Goal: Navigation & Orientation: Find specific page/section

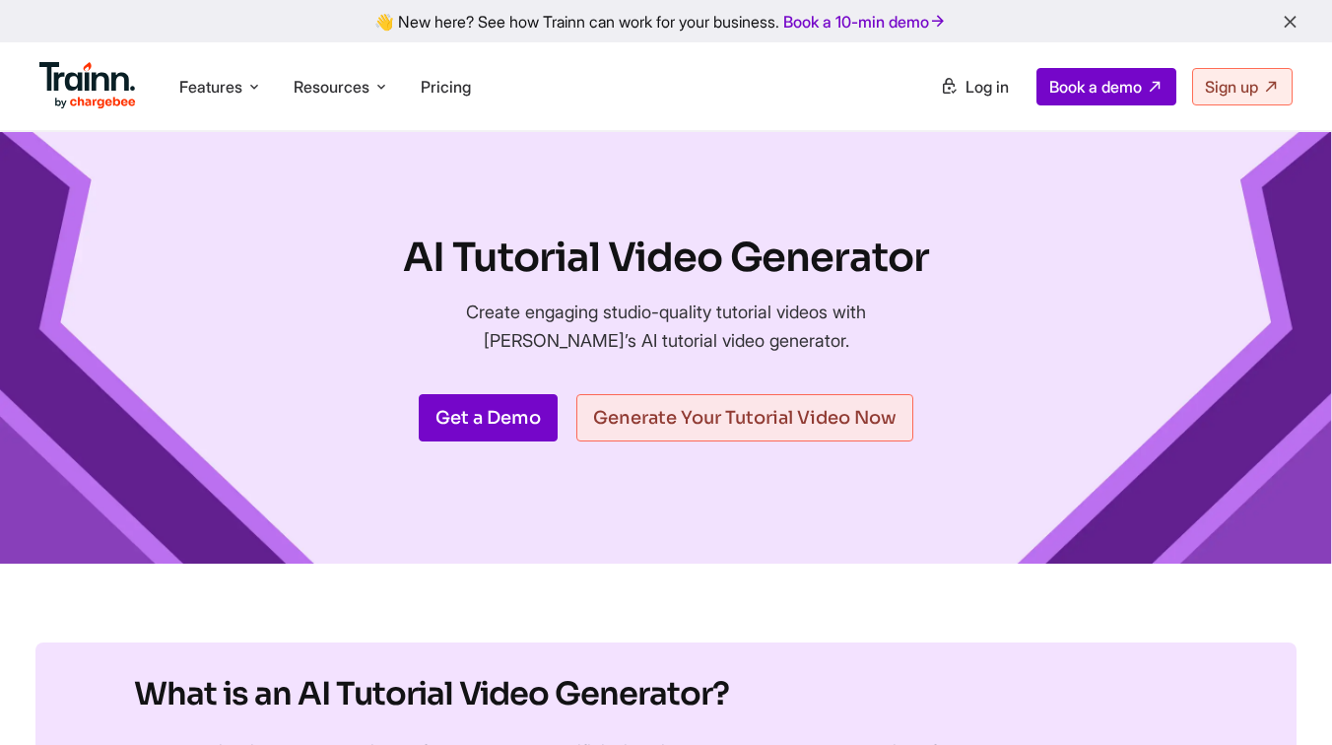
click at [817, 89] on ul "Product Videos Guides Knowledge Hub LMS Platform Usecases Customer Education Cu…" at bounding box center [979, 86] width 627 height 37
